Goal: Navigation & Orientation: Find specific page/section

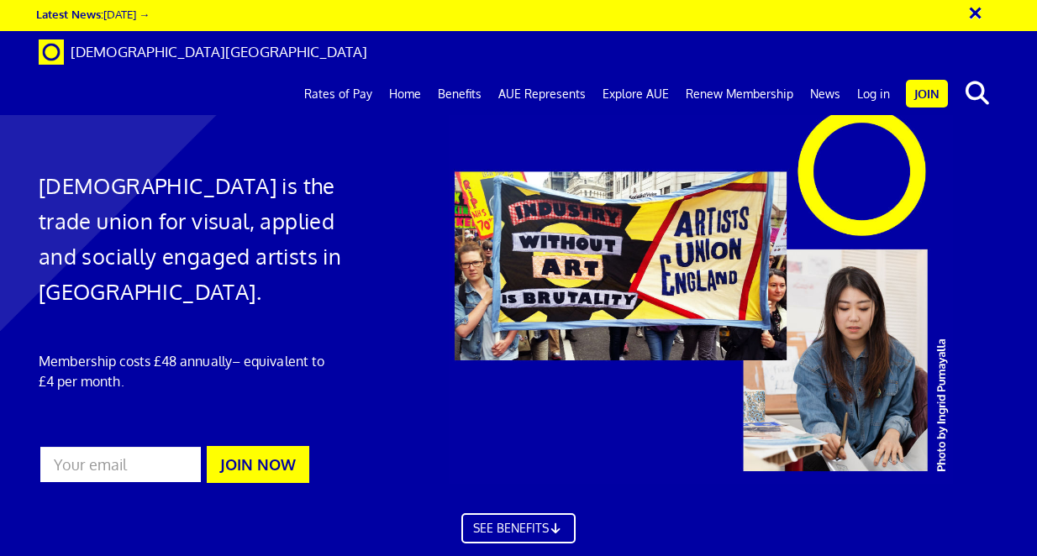
scroll to position [0, 2]
click at [872, 73] on link "Log in" at bounding box center [874, 94] width 50 height 42
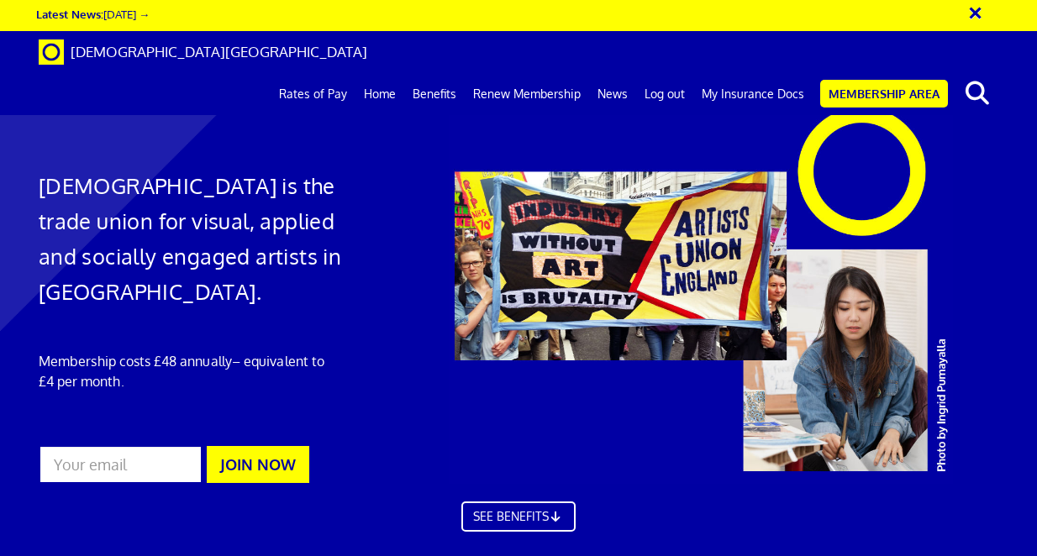
scroll to position [0, 2]
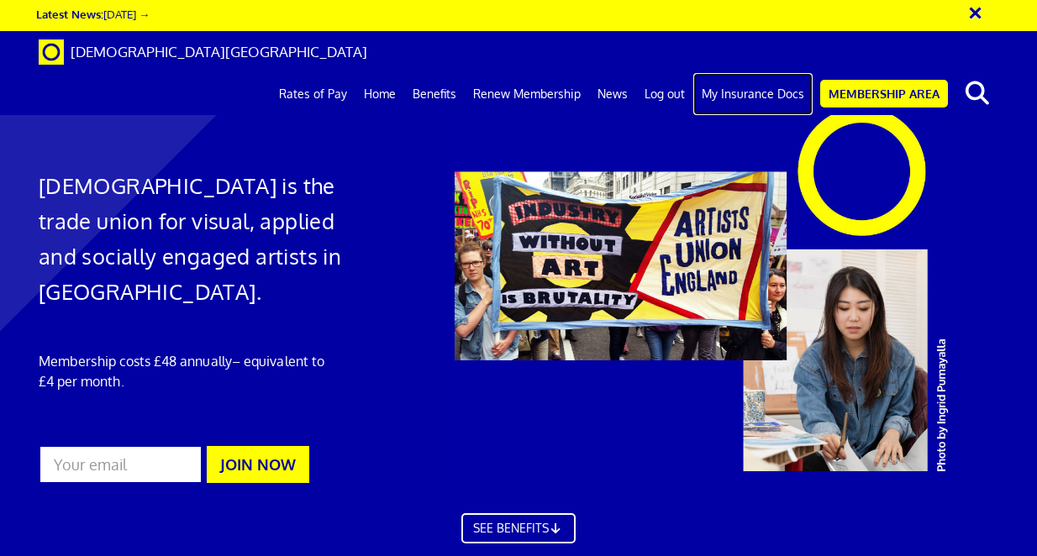
click at [741, 73] on link "My Insurance Docs" at bounding box center [752, 94] width 119 height 42
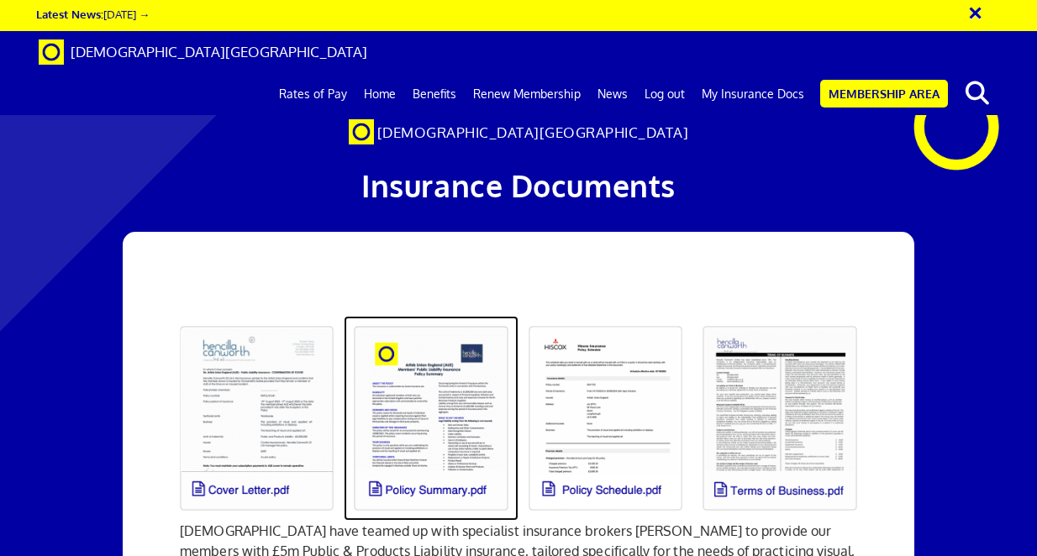
click at [426, 434] on link at bounding box center [431, 418] width 174 height 205
